Goal: Information Seeking & Learning: Stay updated

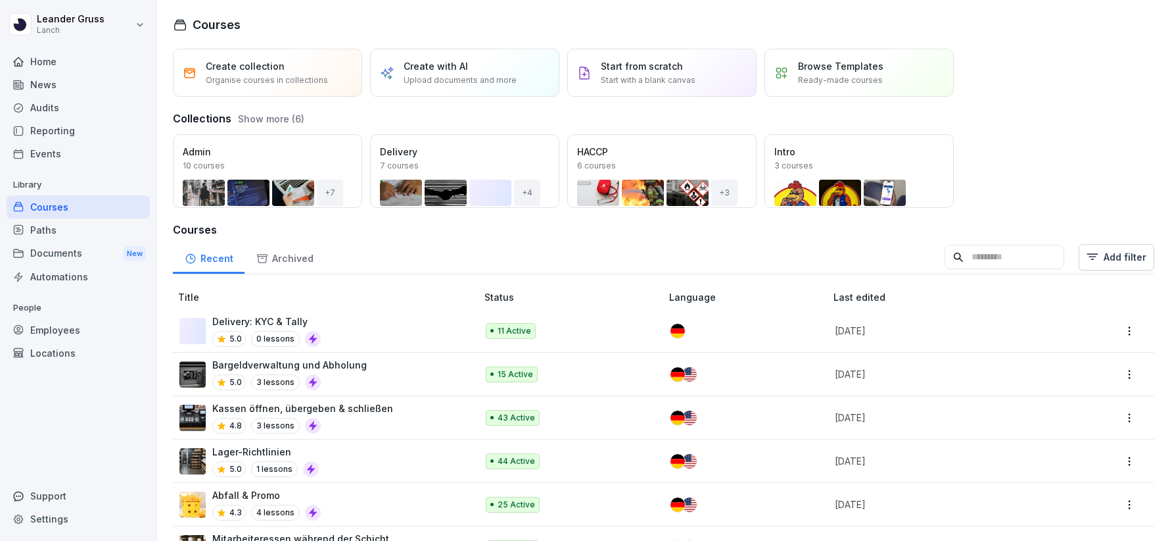
click at [66, 89] on div "News" at bounding box center [78, 84] width 143 height 23
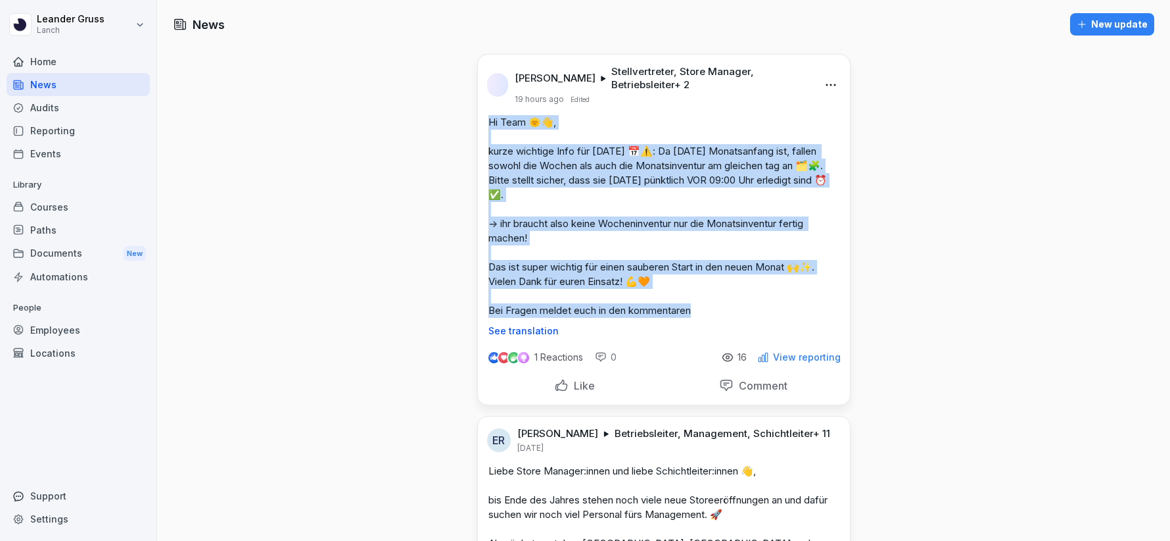
drag, startPoint x: 723, startPoint y: 307, endPoint x: 481, endPoint y: 114, distance: 310.2
click at [481, 114] on div "[PERSON_NAME] Stellvertreter, Store Manager, Betriebsleiter + 2 19 hours ago Ed…" at bounding box center [664, 195] width 372 height 281
copy p "Hi Team 🌞👋, kurze wichtige Info für [DATE] 📅⚠️: Da [DATE] Monatsanfang ist, fal…"
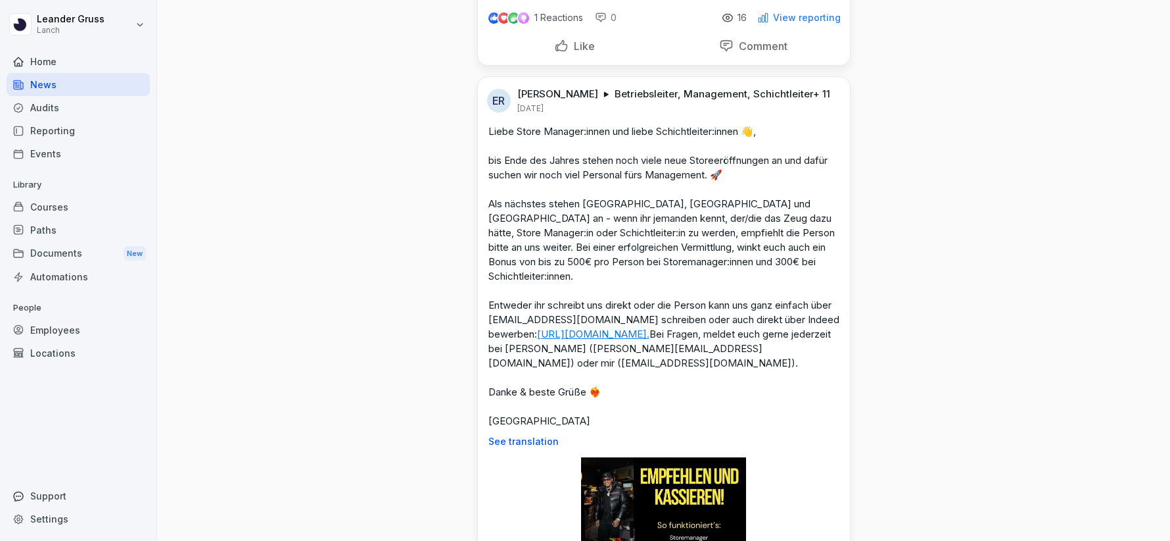
scroll to position [340, 0]
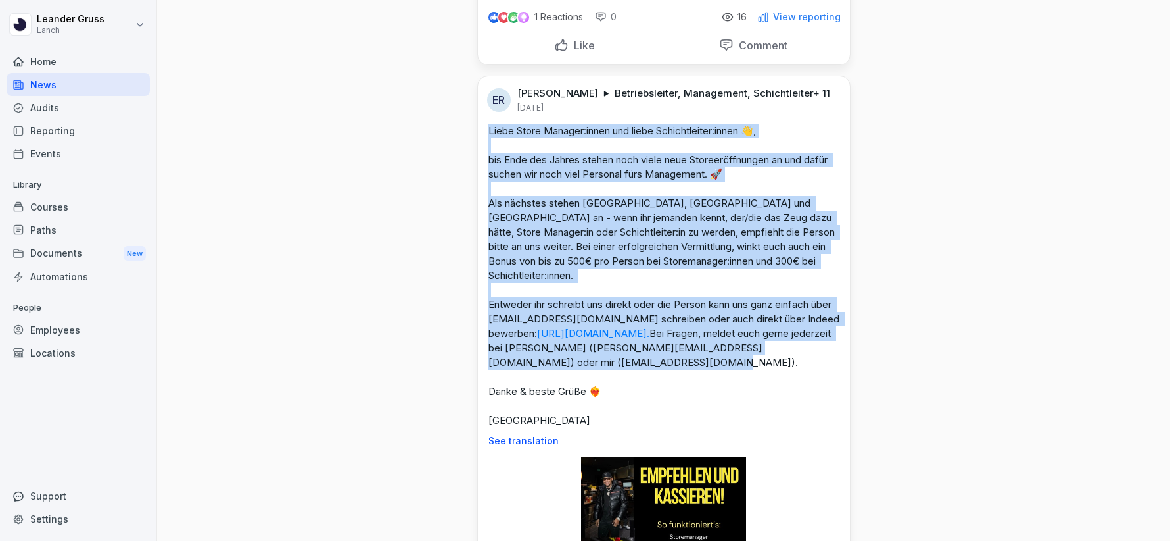
drag, startPoint x: 621, startPoint y: 389, endPoint x: 477, endPoint y: 130, distance: 296.7
click at [477, 130] on div "ER [PERSON_NAME] Betriebsleiter, Management, Schichtleiter + 11 [DATE] Liebe St…" at bounding box center [664, 417] width 374 height 683
copy p "Liebe Store Manager:innen und liebe Schichtleiter:innen 👋, bis Ende des Jahres …"
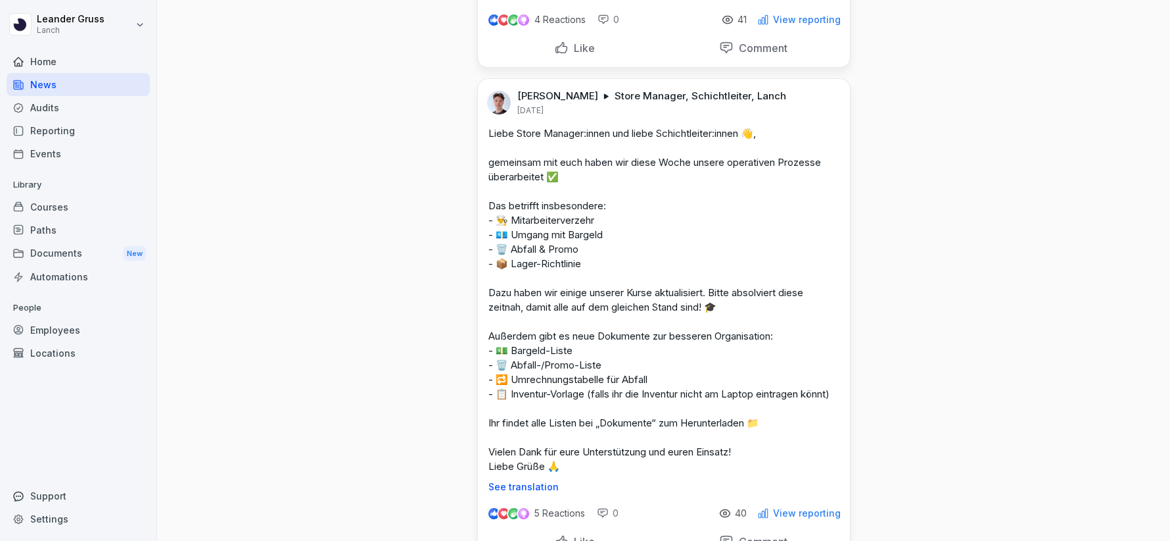
scroll to position [1080, 0]
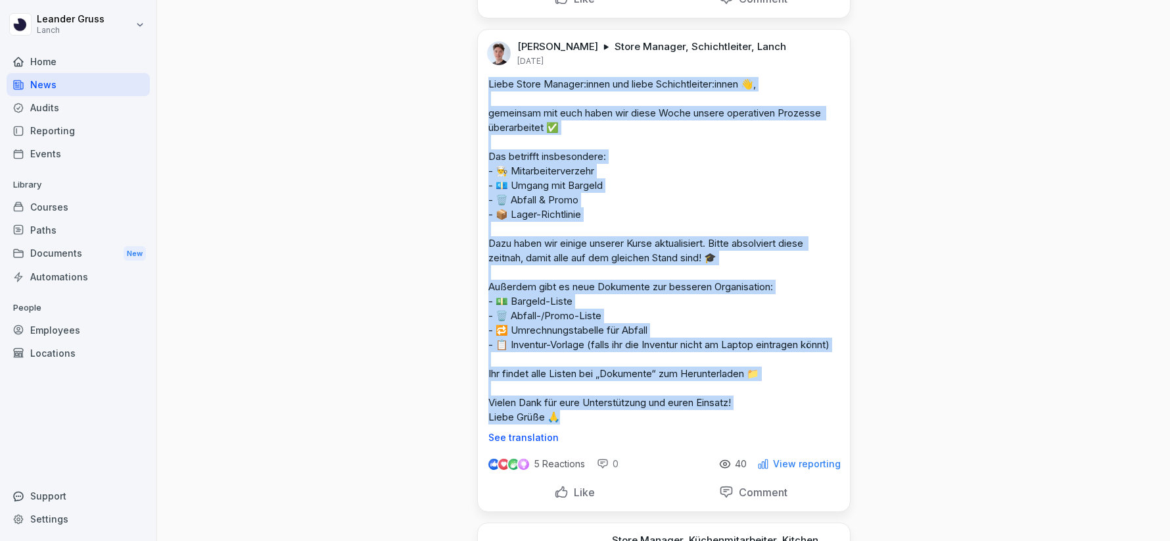
drag, startPoint x: 602, startPoint y: 429, endPoint x: 487, endPoint y: 80, distance: 367.6
click at [489, 80] on p "Liebe Store Manager:innen und liebe Schichtleiter:innen 👋, gemeinsam mit euch h…" at bounding box center [664, 250] width 351 height 347
copy p "Liebe Store Manager:innen und liebe Schichtleiter:innen 👋, gemeinsam mit euch h…"
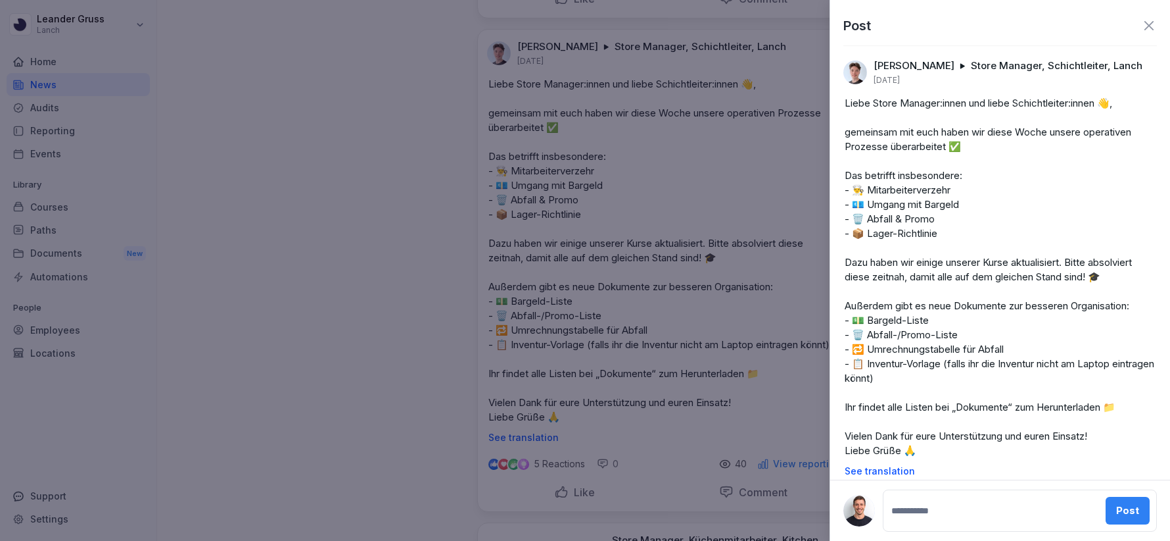
click at [590, 281] on div at bounding box center [585, 270] width 1170 height 541
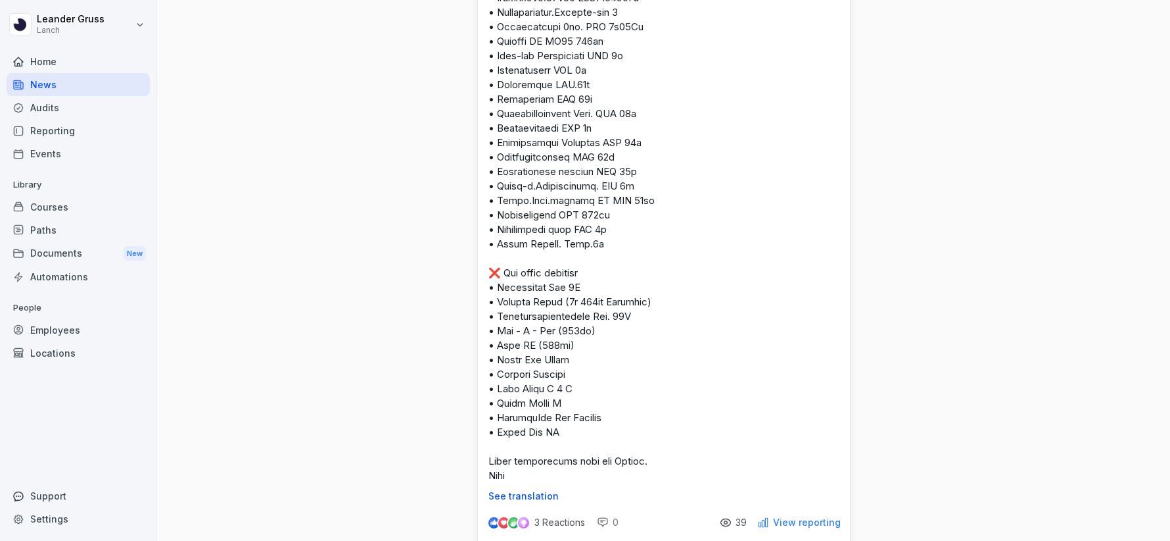
scroll to position [1766, 0]
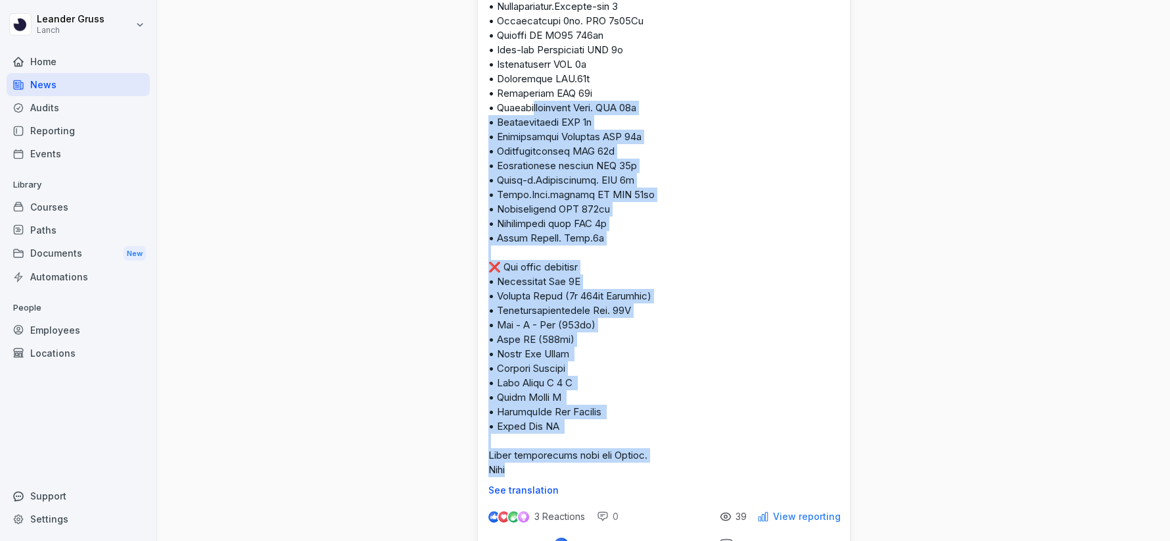
drag, startPoint x: 537, startPoint y: 479, endPoint x: 531, endPoint y: 115, distance: 363.7
click at [531, 115] on p at bounding box center [664, 187] width 351 height 579
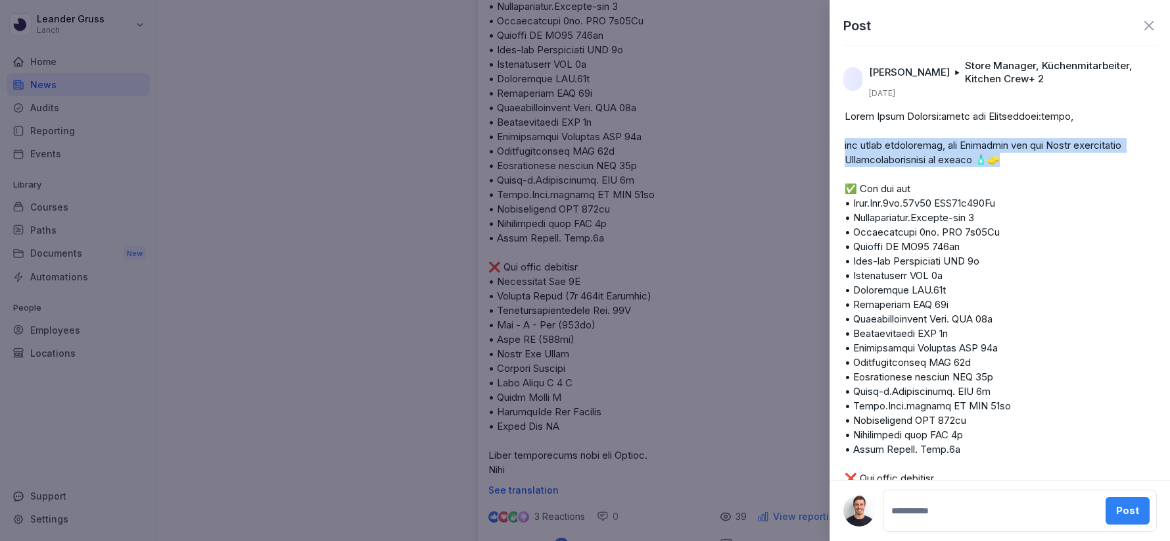
drag, startPoint x: 1020, startPoint y: 160, endPoint x: 838, endPoint y: 147, distance: 182.7
click at [838, 147] on div "See translation" at bounding box center [1000, 407] width 332 height 597
copy p "wir haben beschlossen, das Sortiment der auf Choco verfügbaren Reinigungsproduk…"
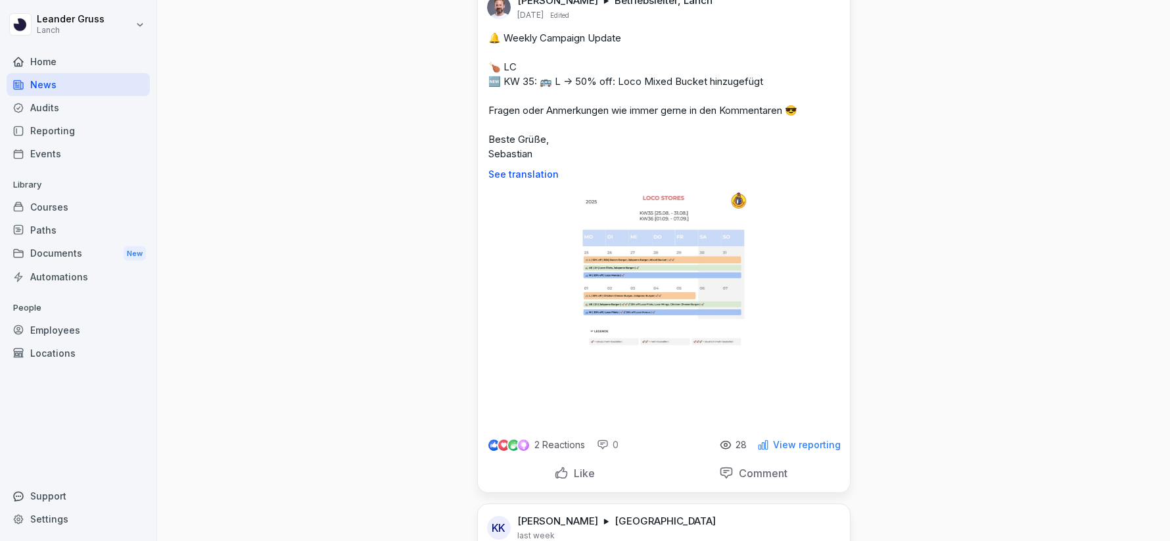
scroll to position [2734, 0]
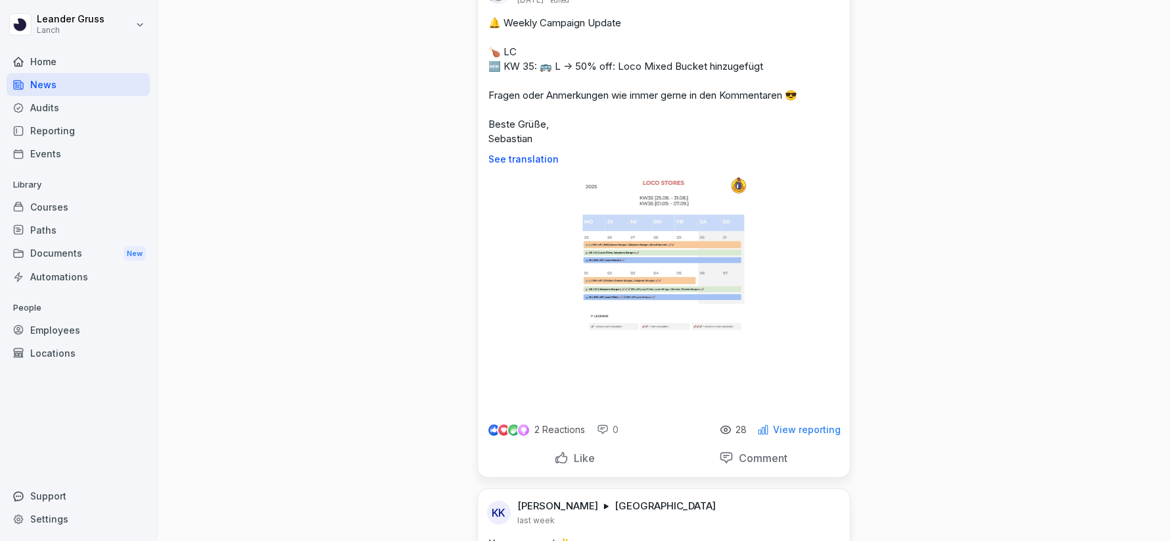
click at [644, 300] on img at bounding box center [664, 291] width 170 height 233
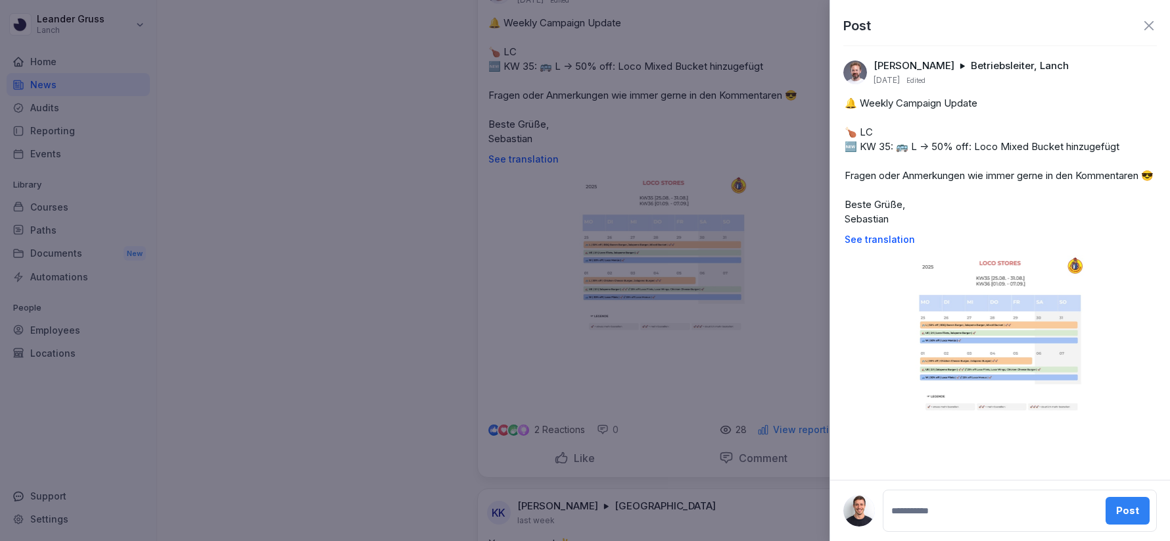
click at [968, 353] on img at bounding box center [1001, 371] width 170 height 233
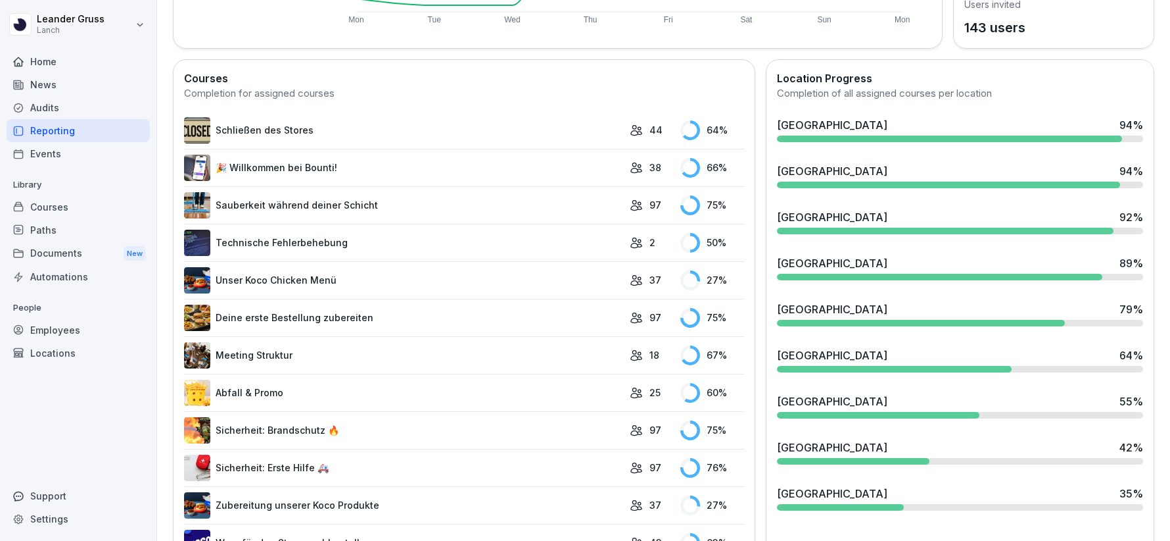
scroll to position [332, 0]
